Goal: Information Seeking & Learning: Find specific page/section

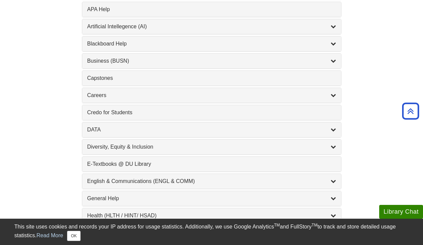
scroll to position [283, 0]
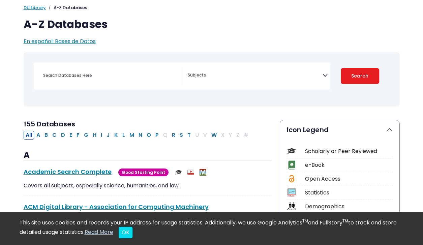
scroll to position [43, 0]
click at [56, 135] on button "C" at bounding box center [54, 135] width 8 height 9
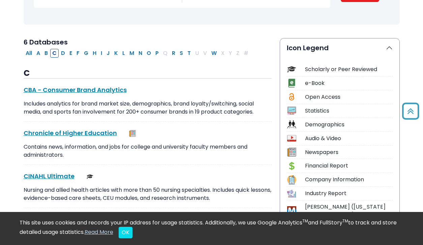
scroll to position [144, 0]
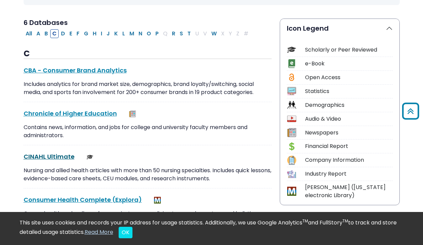
click at [55, 154] on link "CINAHL Ultimate This link opens in a new window" at bounding box center [49, 156] width 51 height 8
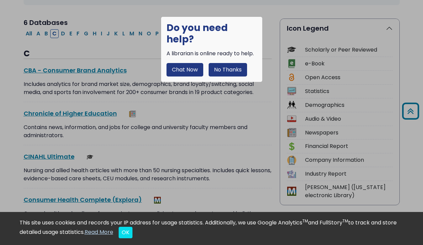
click at [226, 63] on button "No Thanks" at bounding box center [228, 69] width 38 height 13
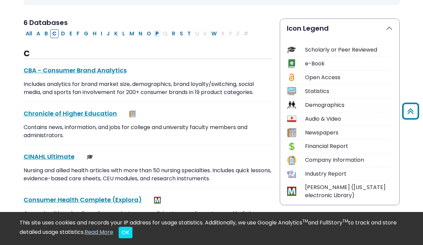
click at [156, 34] on button "P" at bounding box center [157, 33] width 7 height 9
select select "Database Subject Filter"
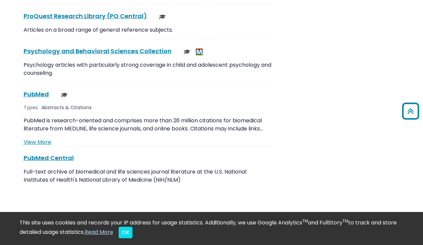
scroll to position [1222, 0]
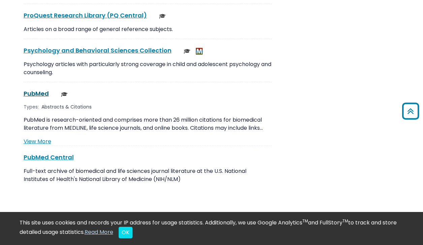
click at [40, 89] on link "PubMed This link opens in a new window" at bounding box center [36, 93] width 25 height 8
